Goal: Transaction & Acquisition: Purchase product/service

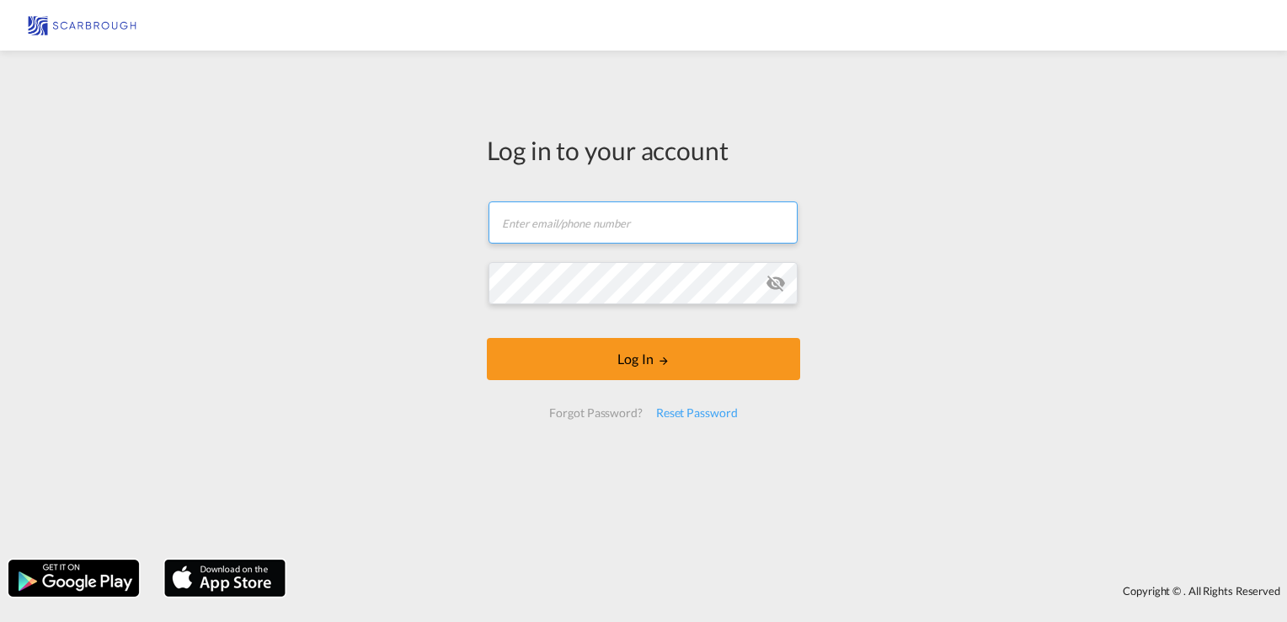
click at [620, 225] on input "text" at bounding box center [642, 222] width 309 height 42
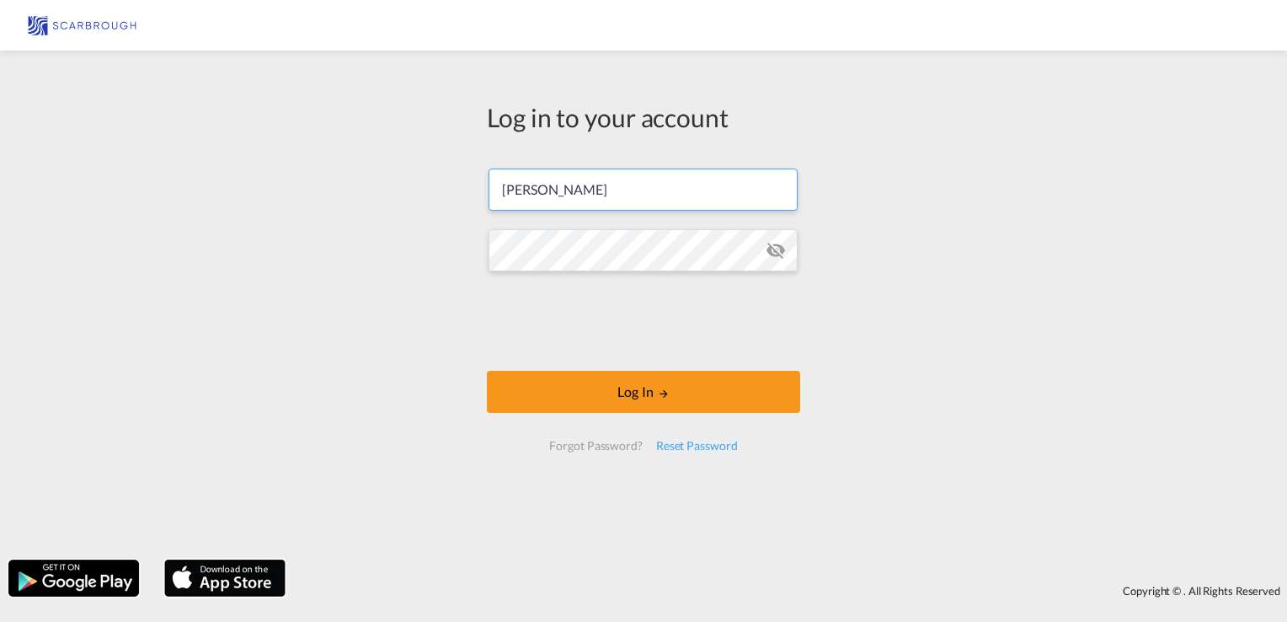
type input "[PERSON_NAME][EMAIL_ADDRESS][DOMAIN_NAME]"
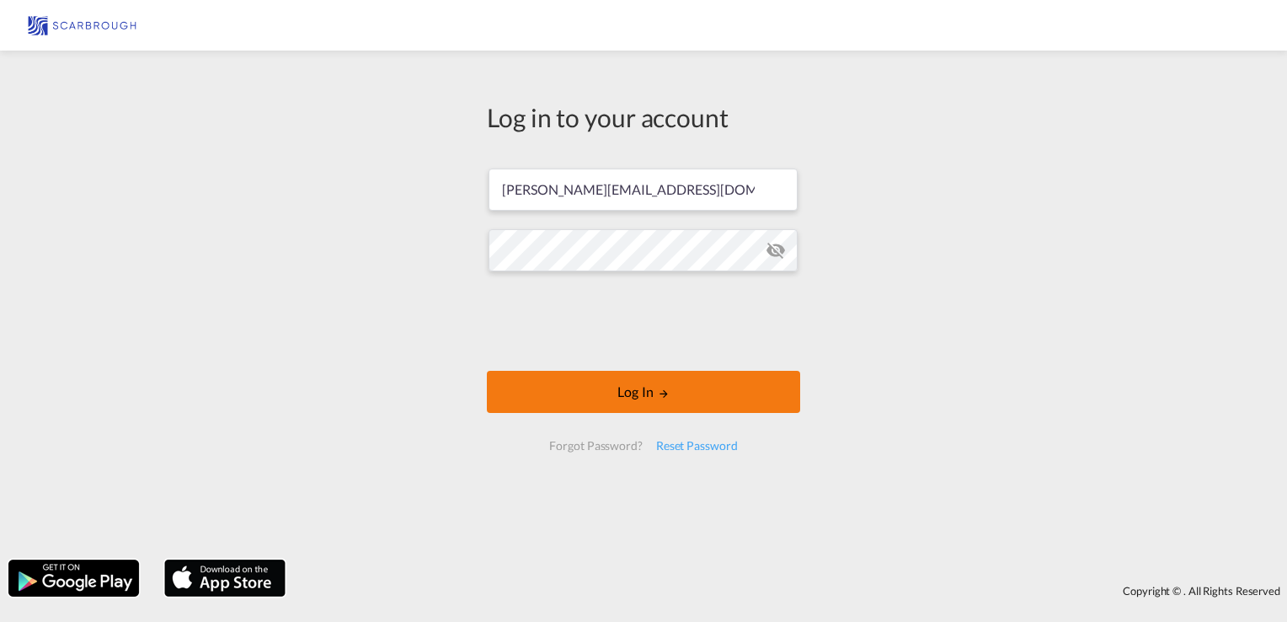
click at [622, 396] on button "Log In" at bounding box center [643, 392] width 313 height 42
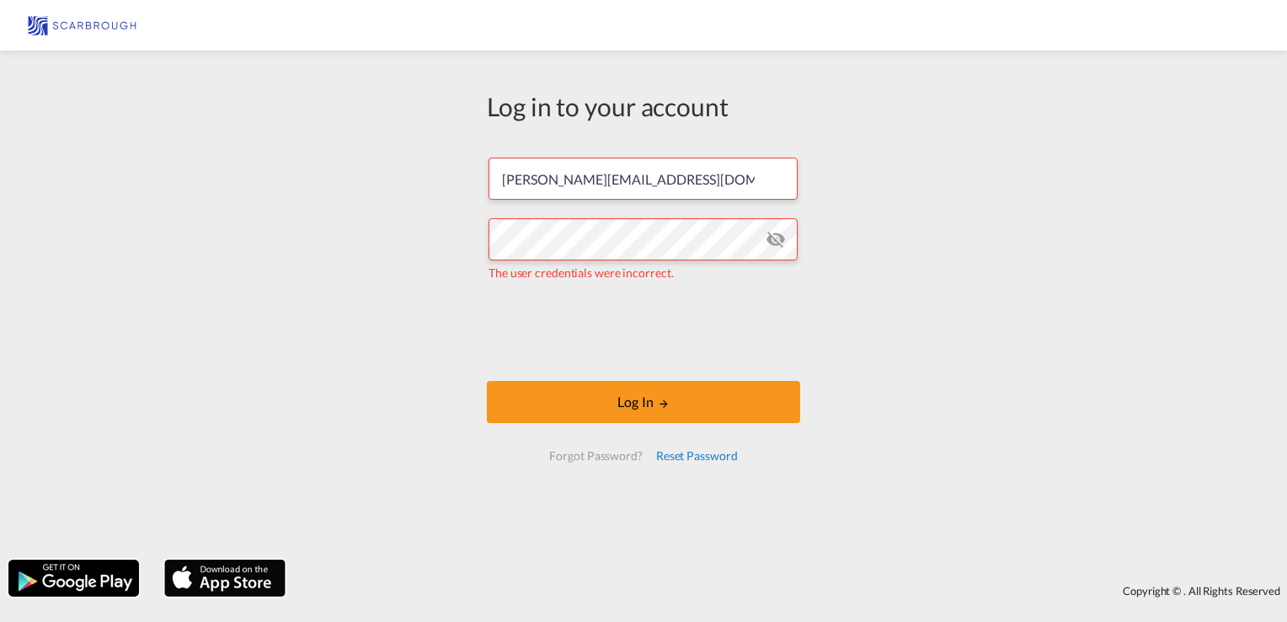
click at [663, 451] on div "Reset Password" at bounding box center [696, 455] width 95 height 30
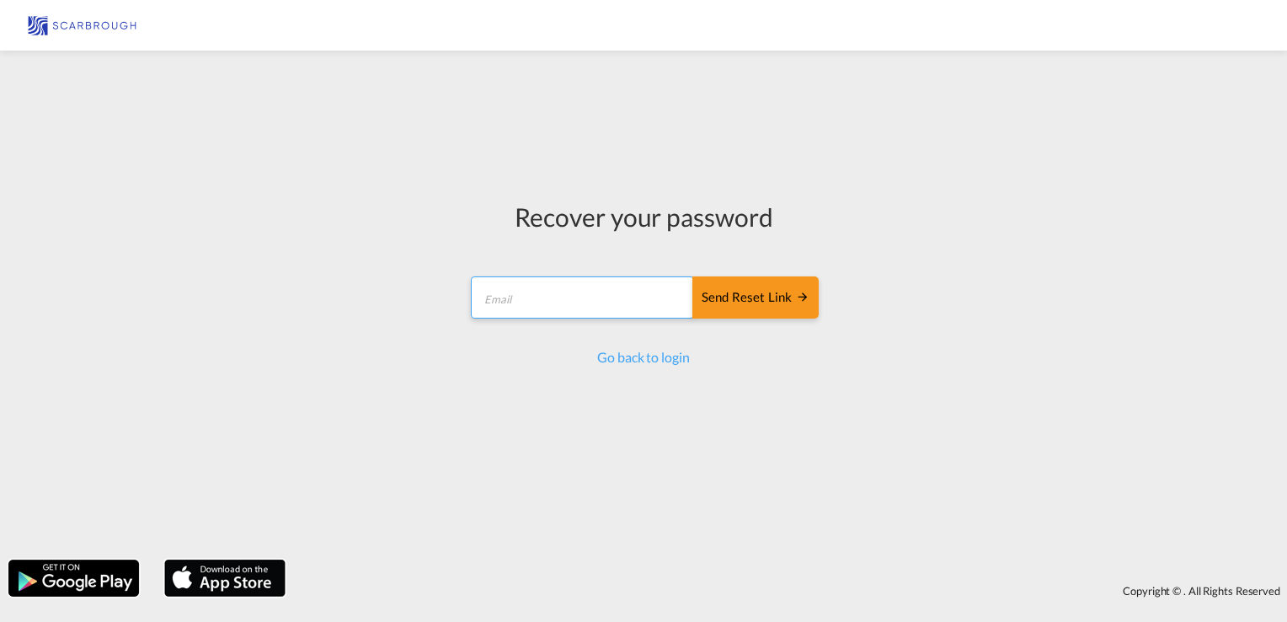
click at [568, 309] on input "email" at bounding box center [582, 297] width 223 height 42
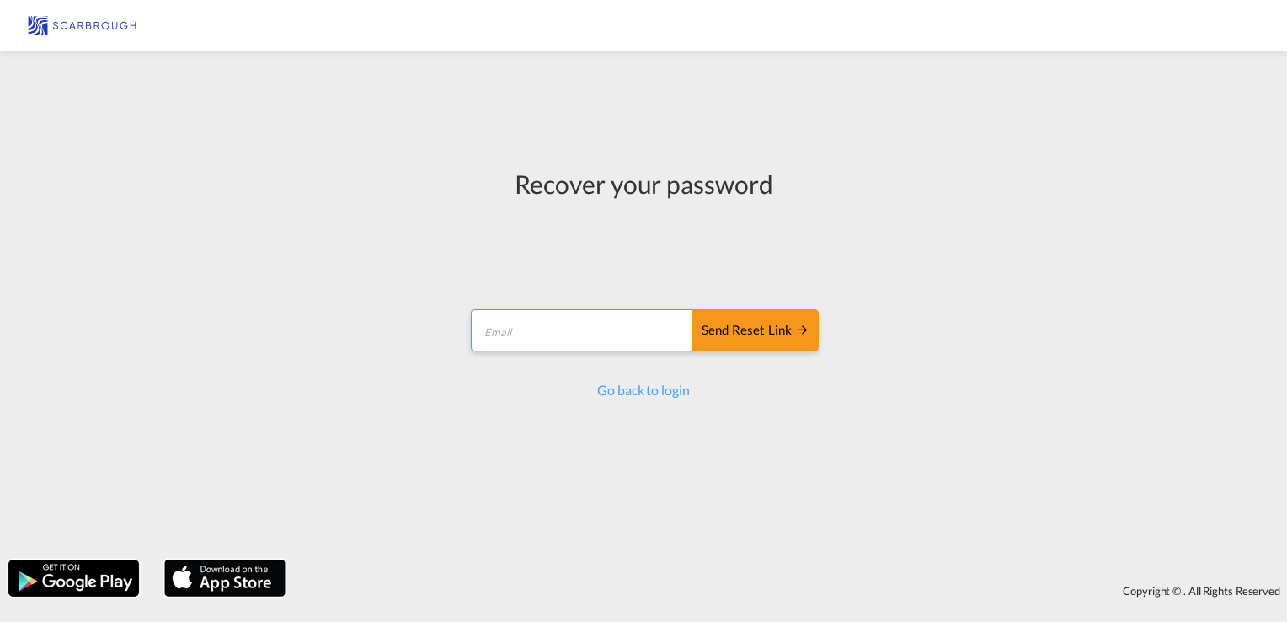
type input "[PERSON_NAME][EMAIL_ADDRESS][DOMAIN_NAME]"
click at [751, 335] on div "Send reset link" at bounding box center [756, 330] width 108 height 19
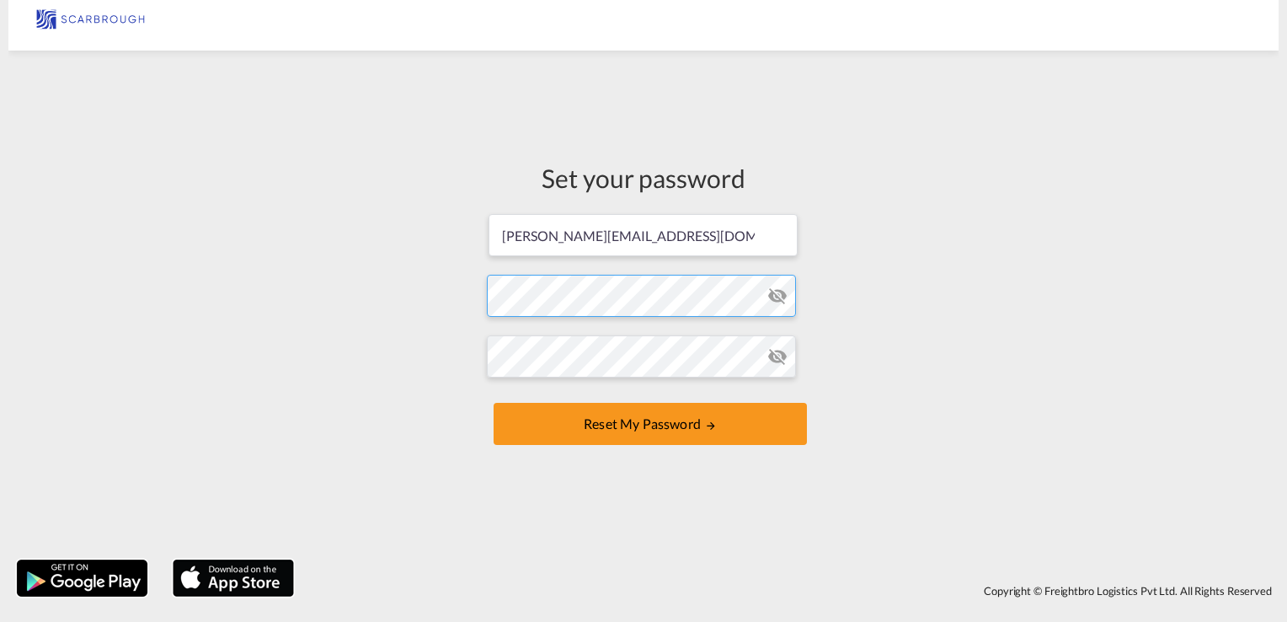
click at [546, 294] on form "[PERSON_NAME][EMAIL_ADDRESS][DOMAIN_NAME] Password must contain the following: …" at bounding box center [643, 330] width 313 height 237
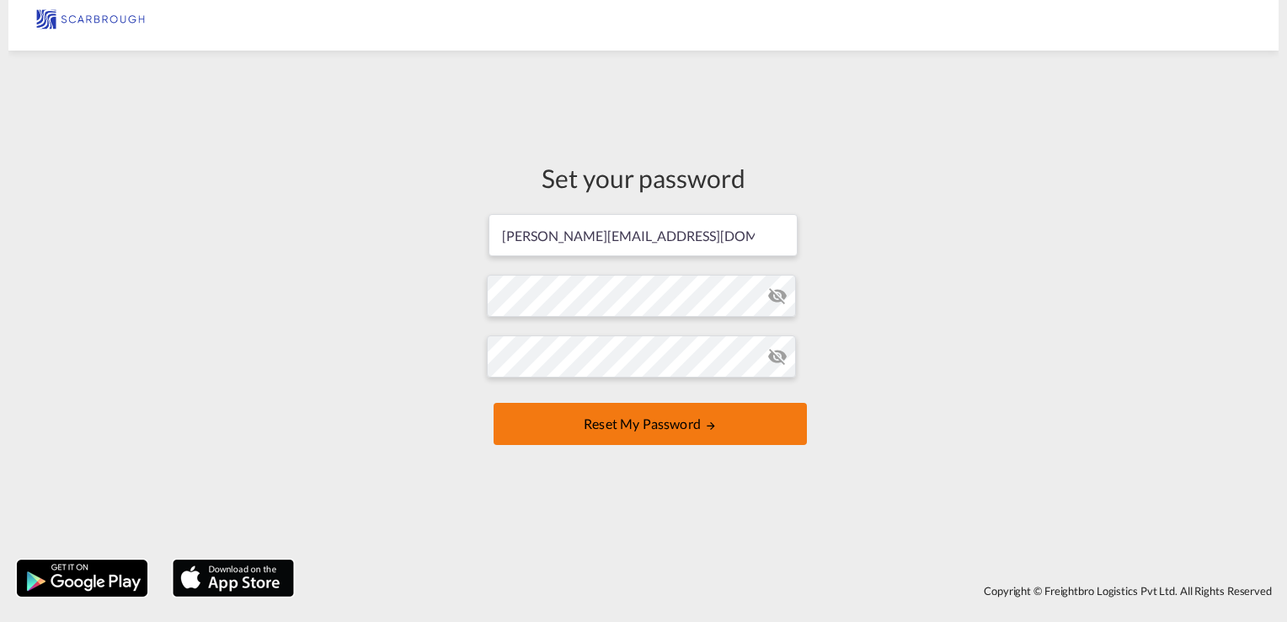
click at [600, 431] on button "Reset my password" at bounding box center [650, 424] width 313 height 42
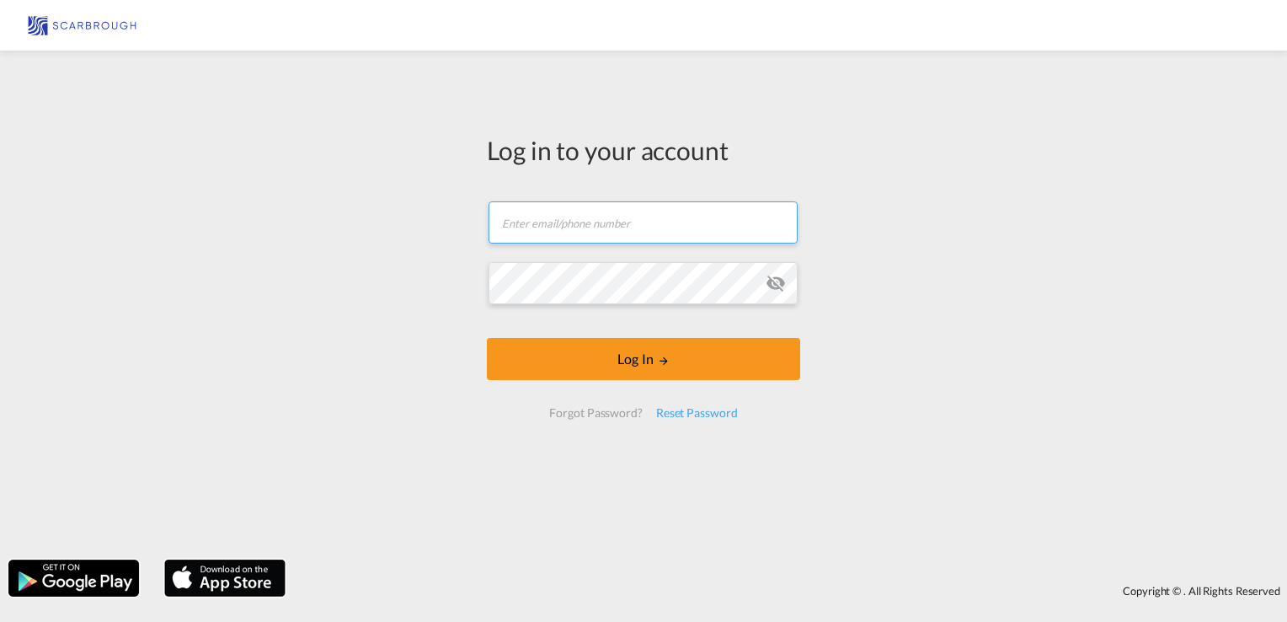
click at [586, 214] on input "text" at bounding box center [642, 222] width 309 height 42
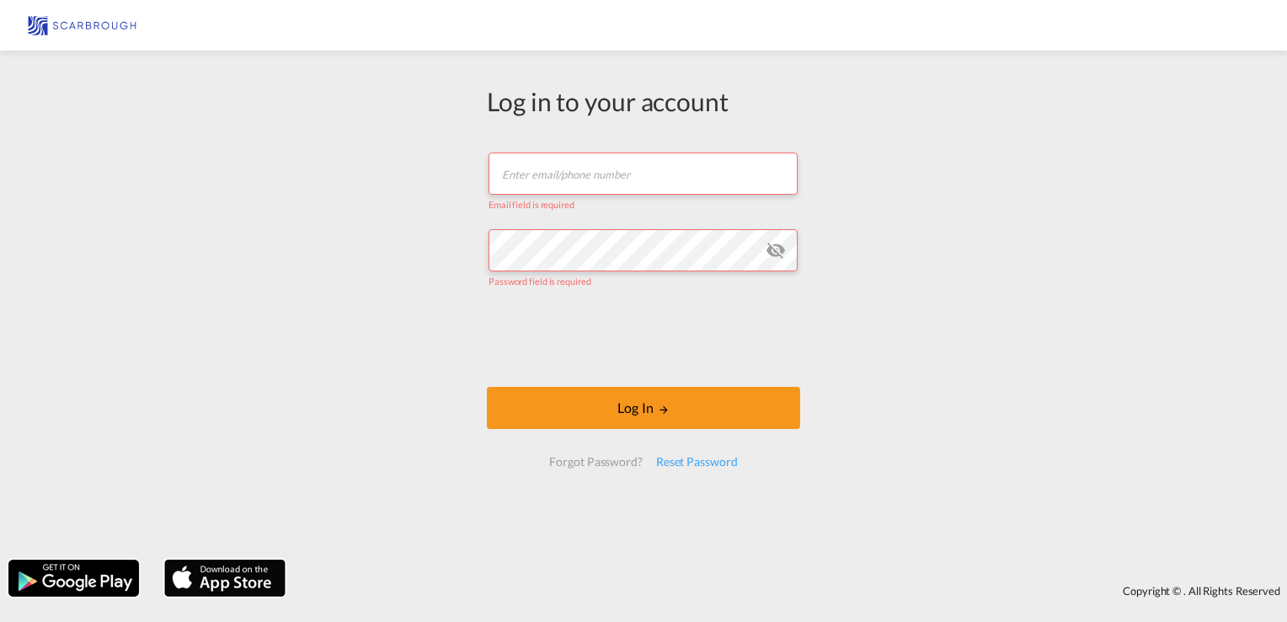
click at [555, 190] on input "text" at bounding box center [642, 173] width 309 height 42
type input "[PERSON_NAME][EMAIL_ADDRESS][DOMAIN_NAME]"
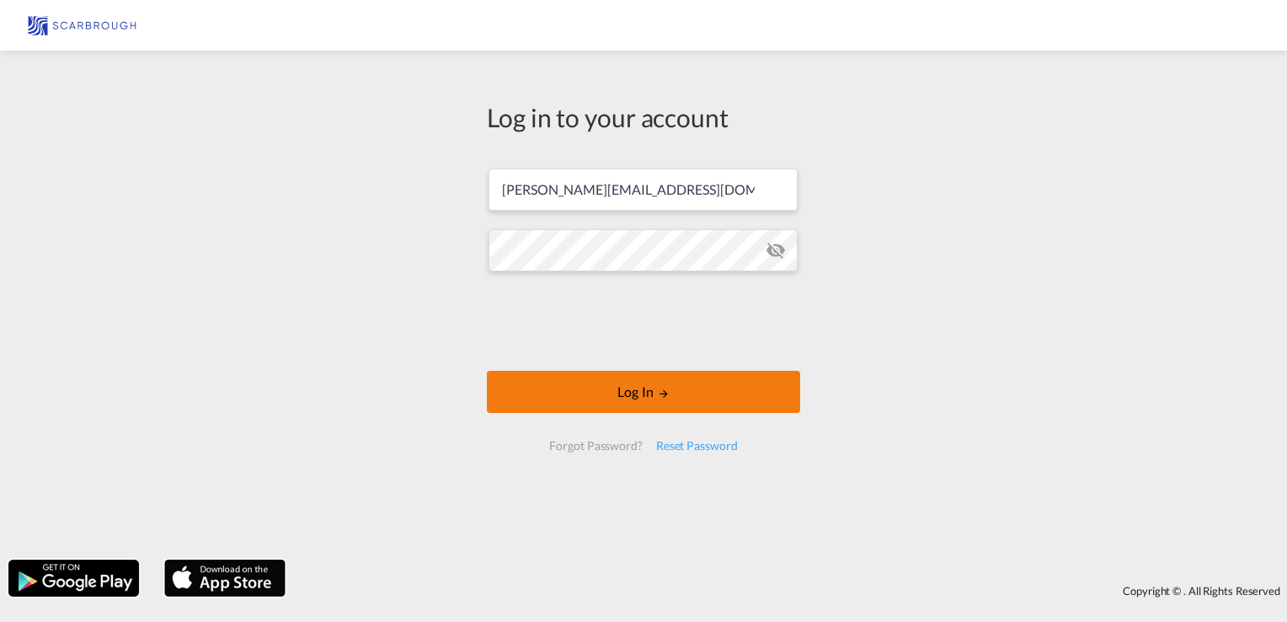
click at [566, 389] on button "Log In" at bounding box center [643, 392] width 313 height 42
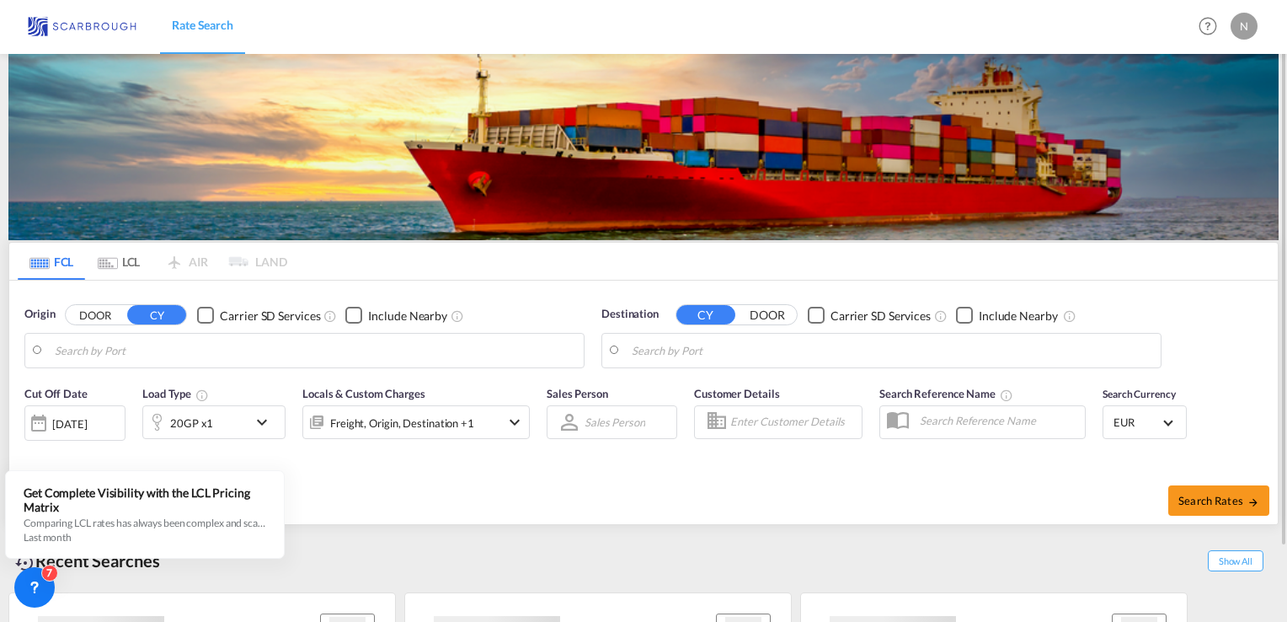
type input "[GEOGRAPHIC_DATA], NLRTM"
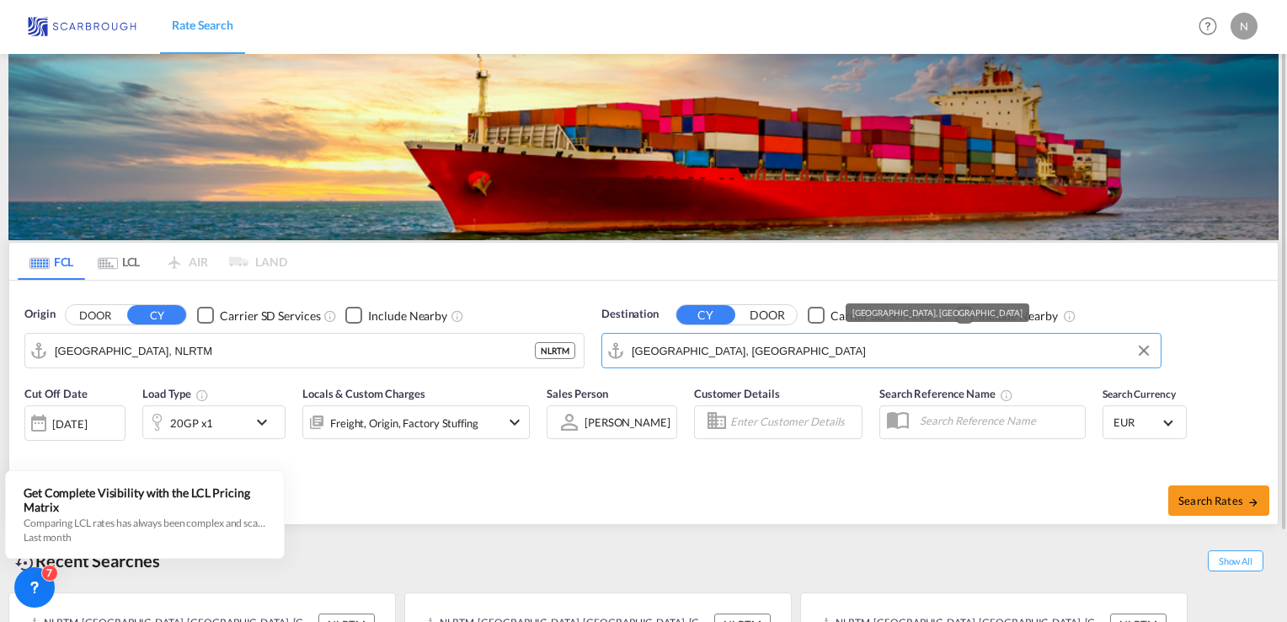
click at [732, 340] on input "[GEOGRAPHIC_DATA], [GEOGRAPHIC_DATA]" at bounding box center [892, 350] width 520 height 25
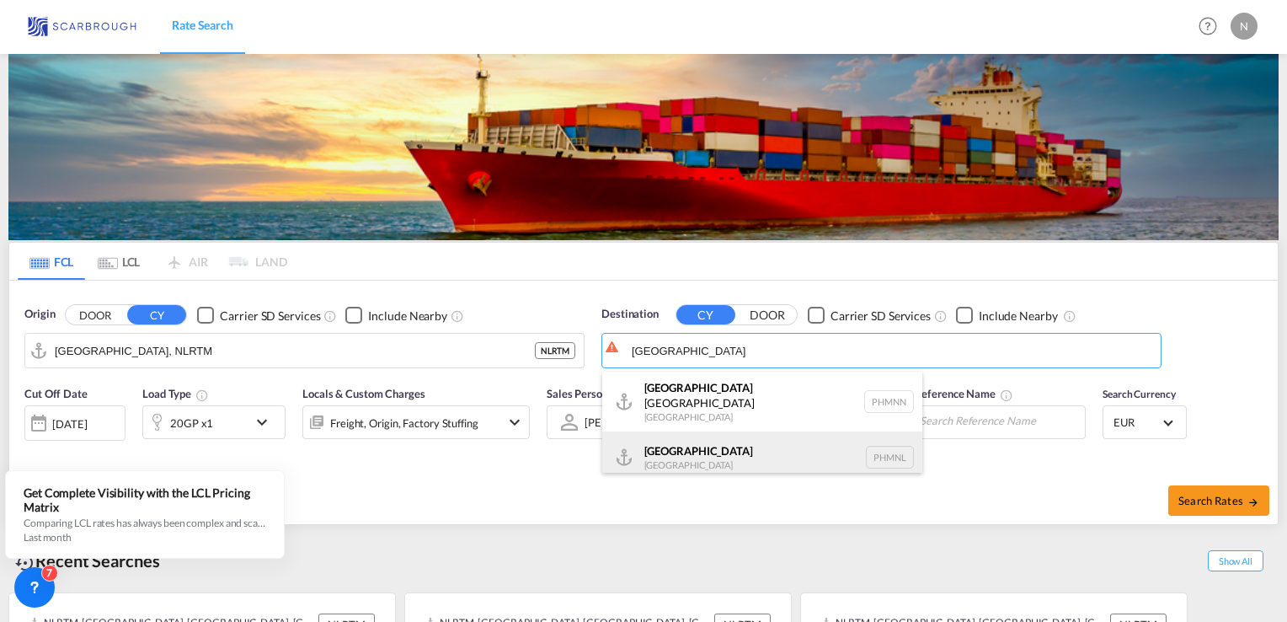
click at [675, 446] on div "Manila Philippines PHMNL" at bounding box center [762, 456] width 320 height 51
type input "Manila, PHMNL"
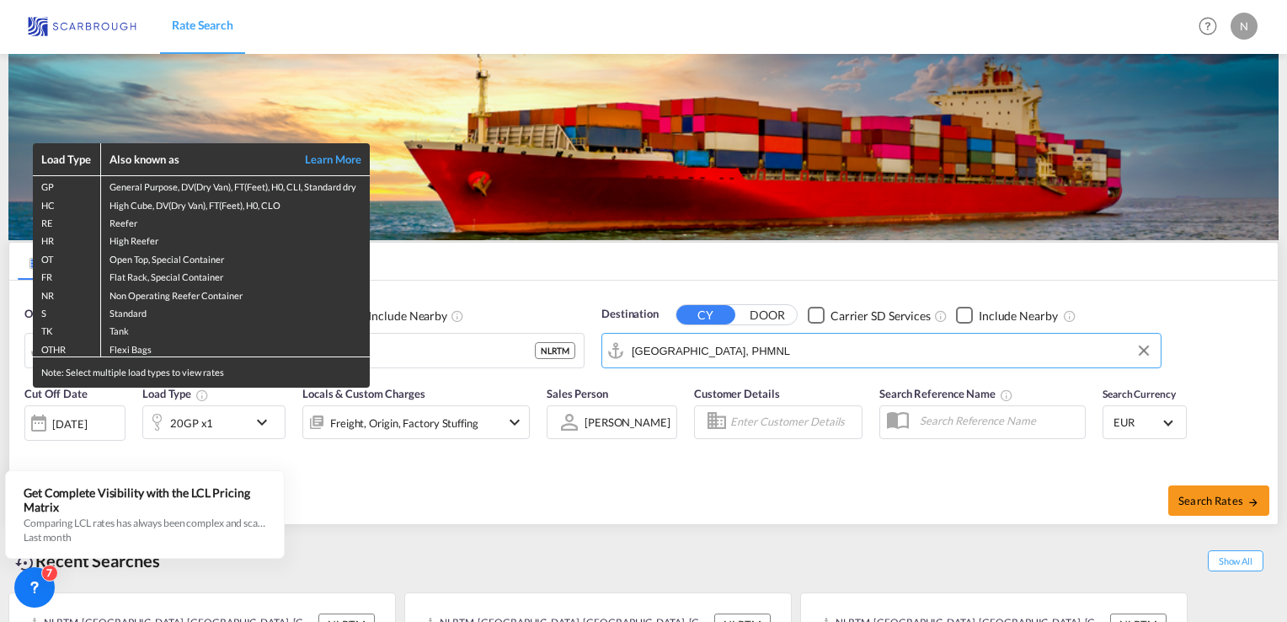
click at [91, 430] on div "Load Type Also known as Learn More GP General Purpose, DV(Dry Van), FT(Feet), H…" at bounding box center [643, 311] width 1287 height 622
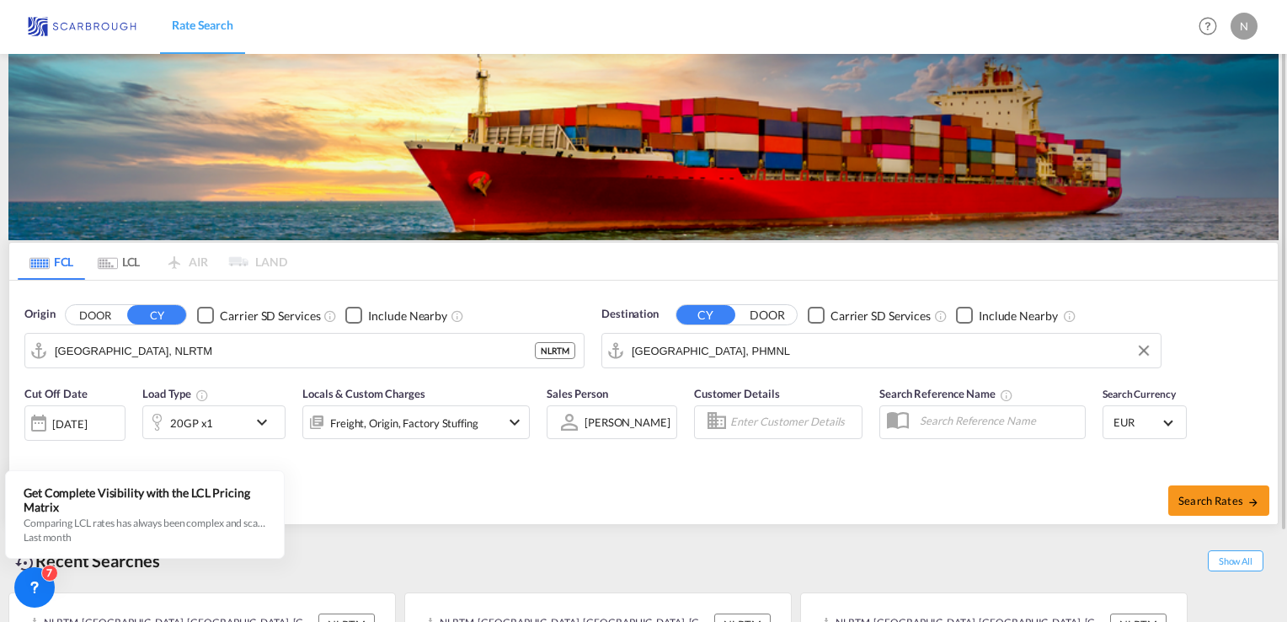
click at [84, 426] on div "30 Sep 2025" at bounding box center [69, 423] width 35 height 15
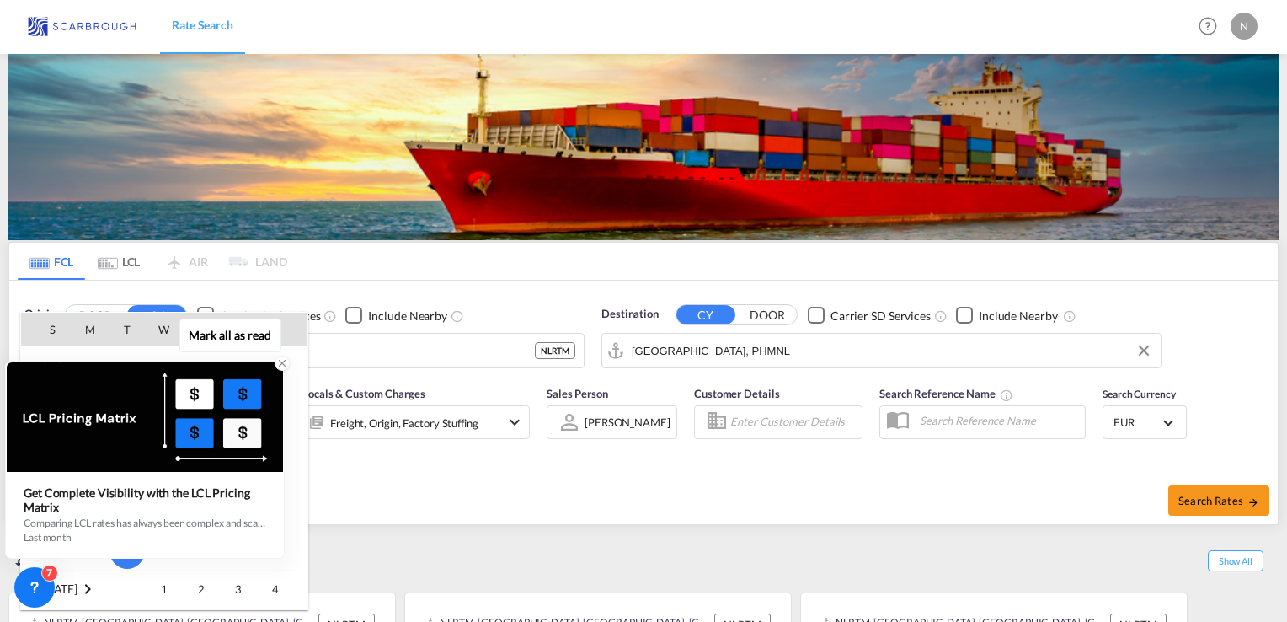
click at [280, 365] on icon at bounding box center [282, 363] width 12 height 12
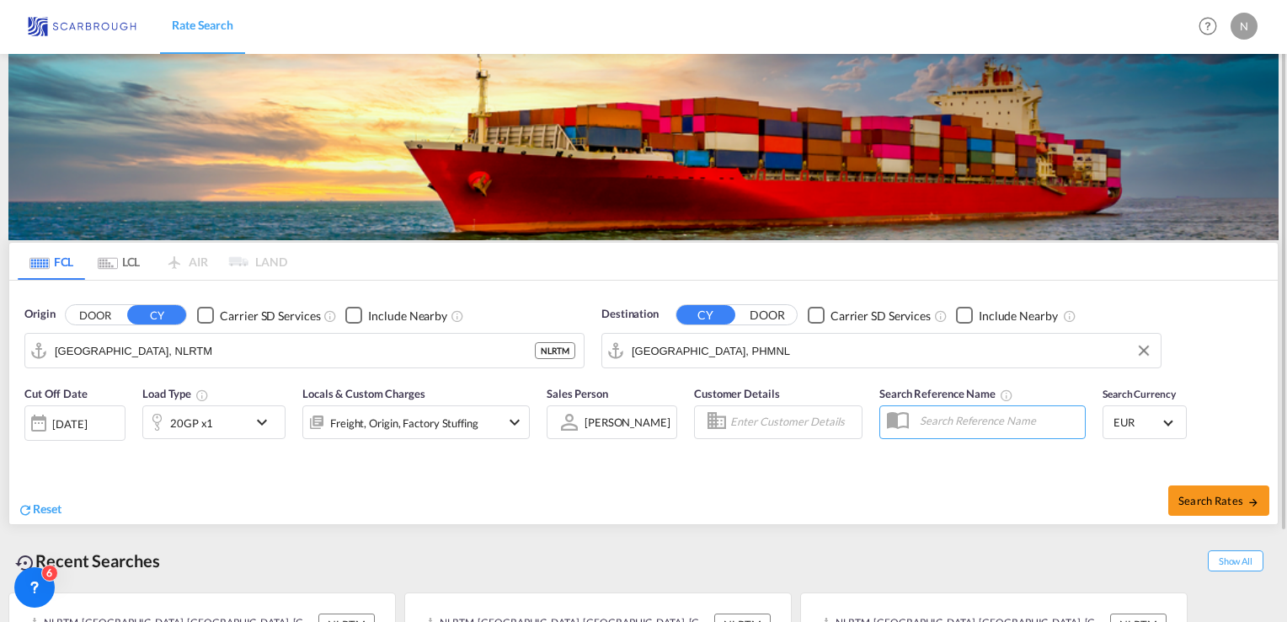
click at [87, 423] on div "30 Sep 2025" at bounding box center [69, 423] width 35 height 15
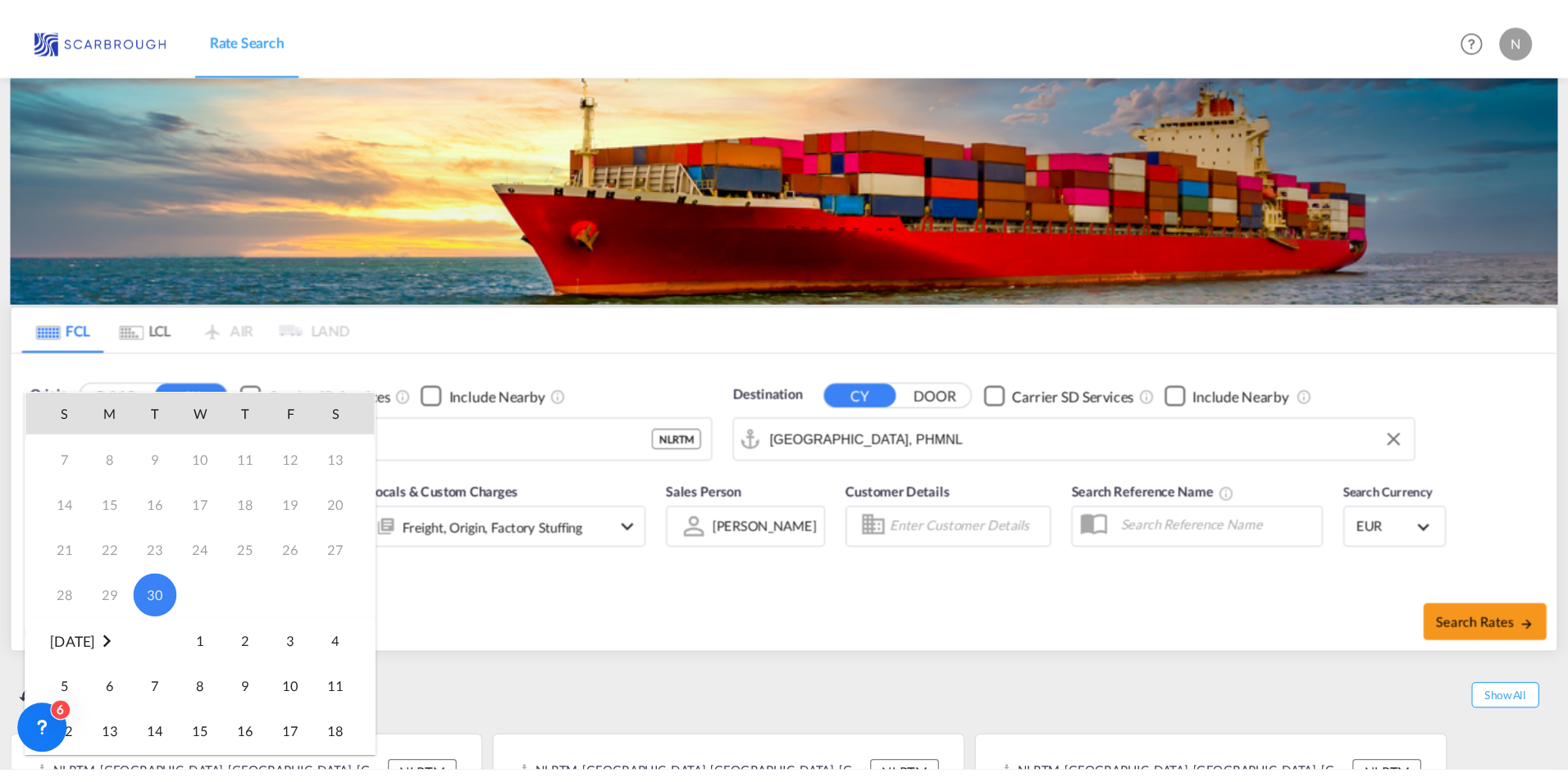
scroll to position [164, 0]
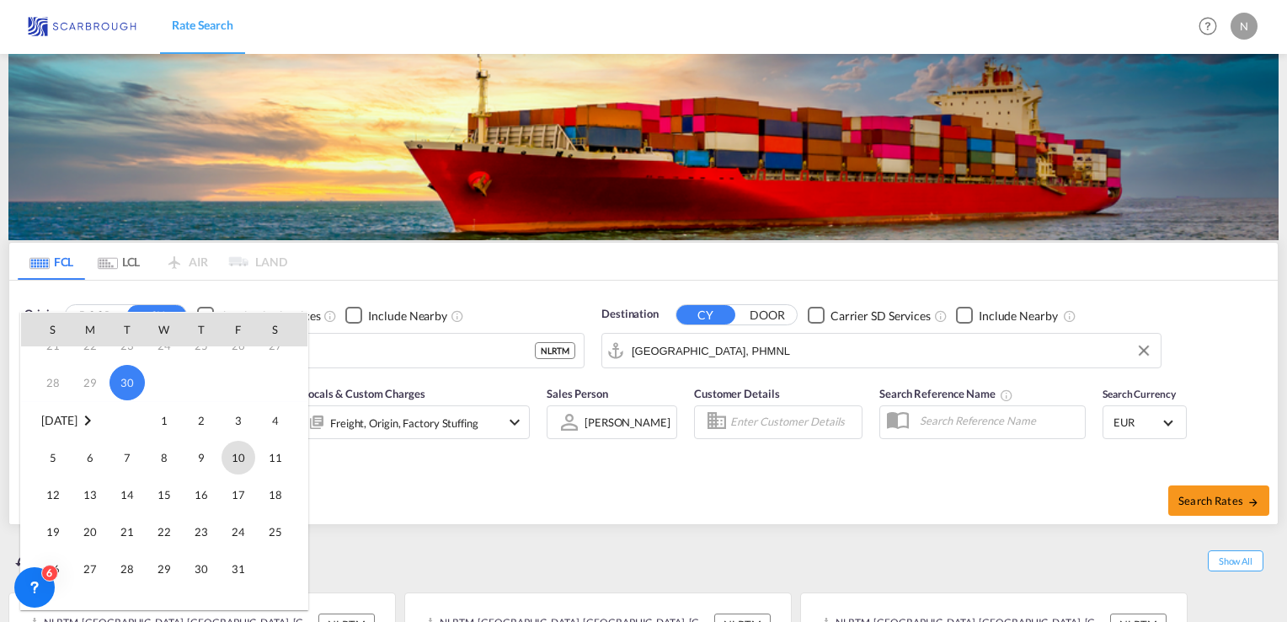
click at [232, 460] on span "10" at bounding box center [238, 457] width 34 height 34
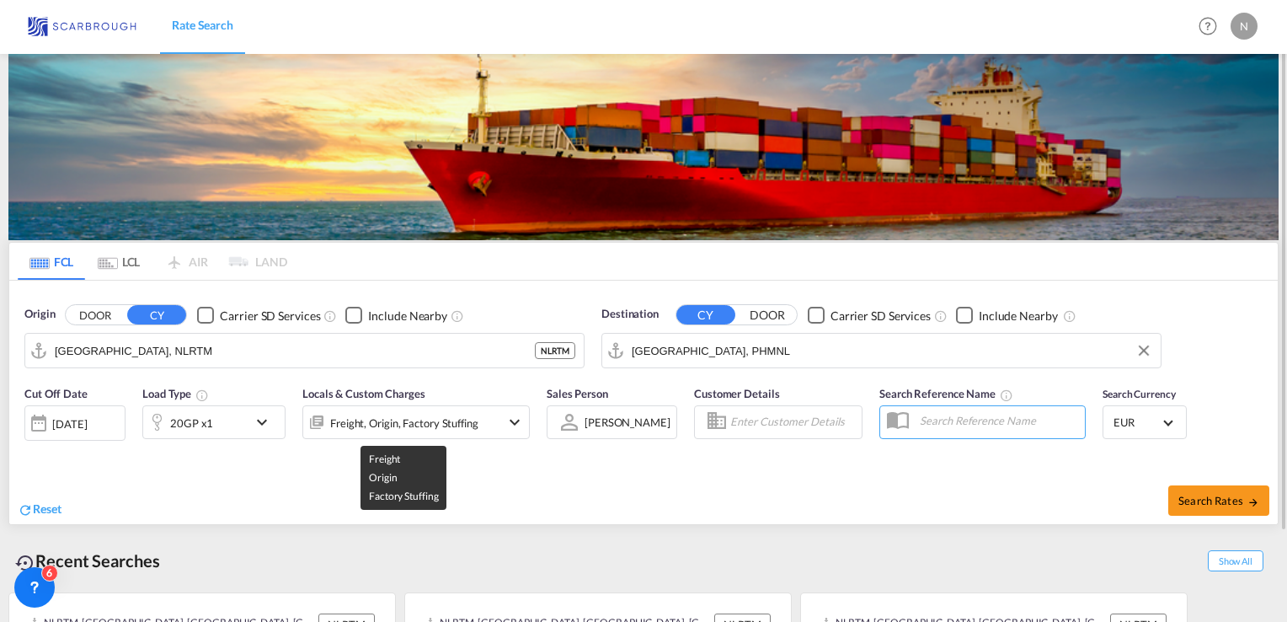
click at [462, 429] on div "Freight, Origin, Factory Stuffing" at bounding box center [404, 423] width 148 height 24
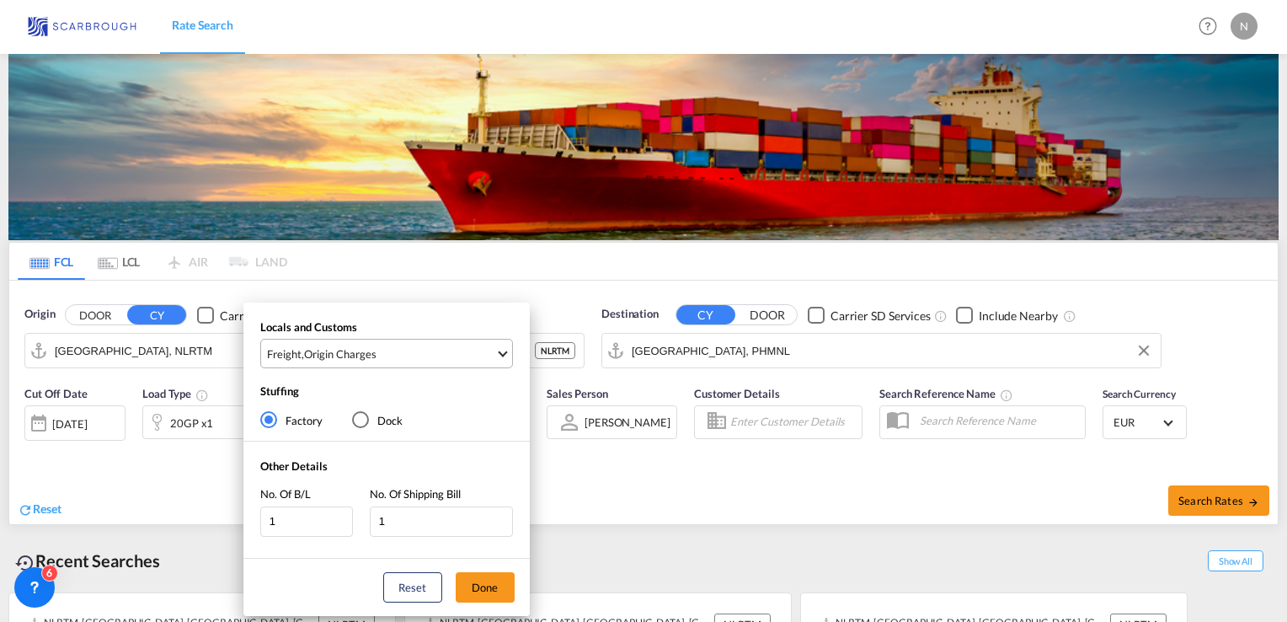
click at [363, 351] on div "Origin Charges" at bounding box center [340, 353] width 72 height 15
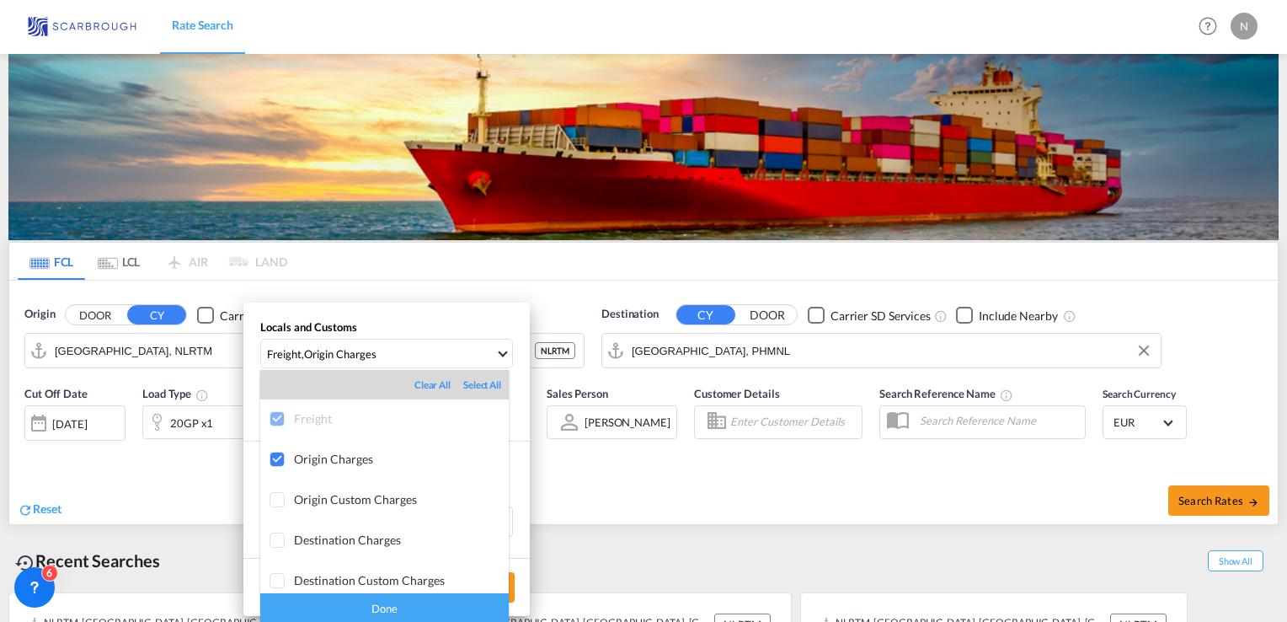
click at [431, 612] on div "Done" at bounding box center [384, 607] width 248 height 29
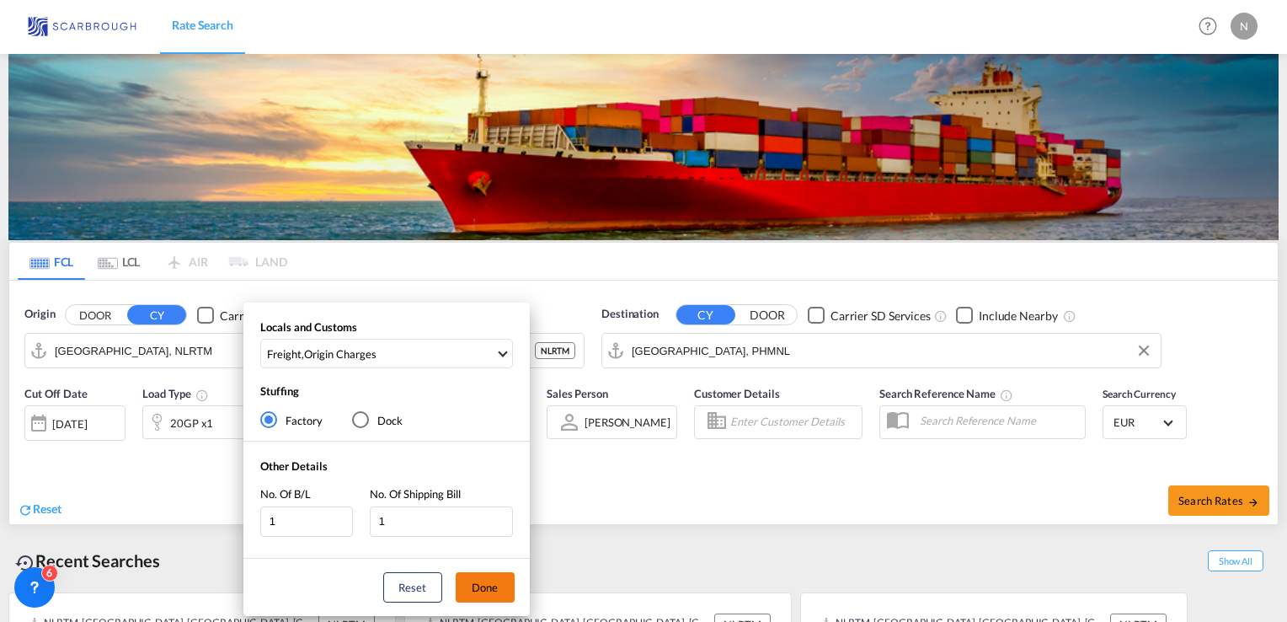
click at [478, 589] on button "Done" at bounding box center [485, 587] width 59 height 30
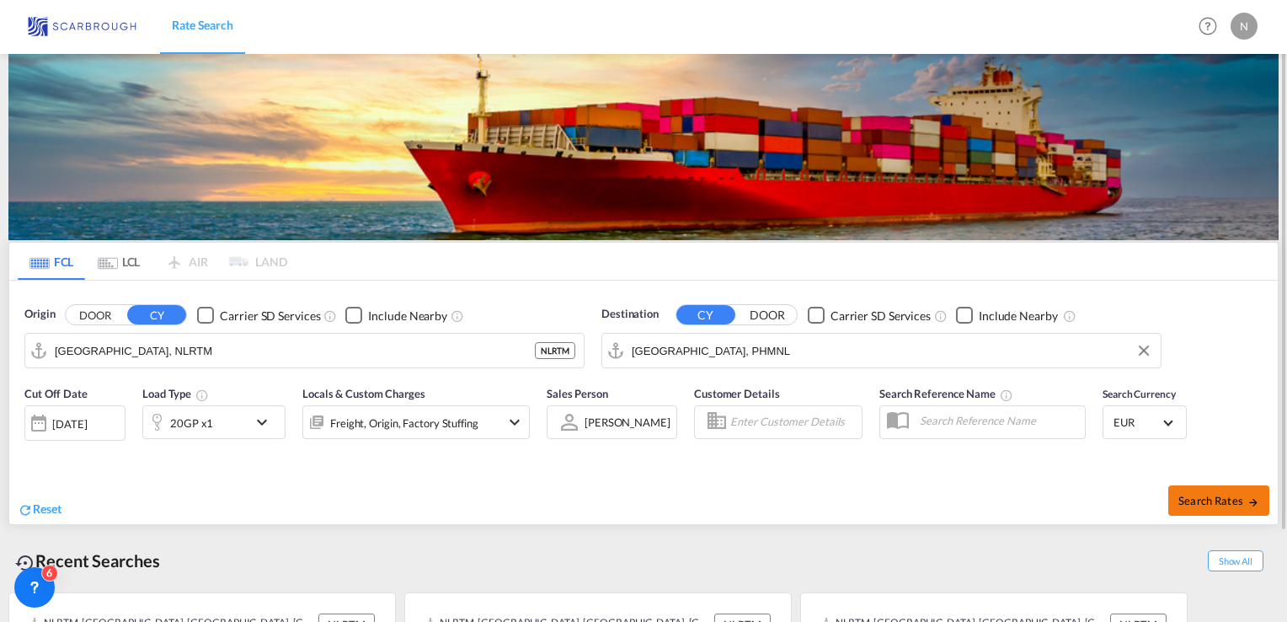
click at [1216, 494] on span "Search Rates" at bounding box center [1218, 500] width 81 height 13
type input "NLRTM to PHMNL / 10 Oct 2025"
